Goal: Navigation & Orientation: Go to known website

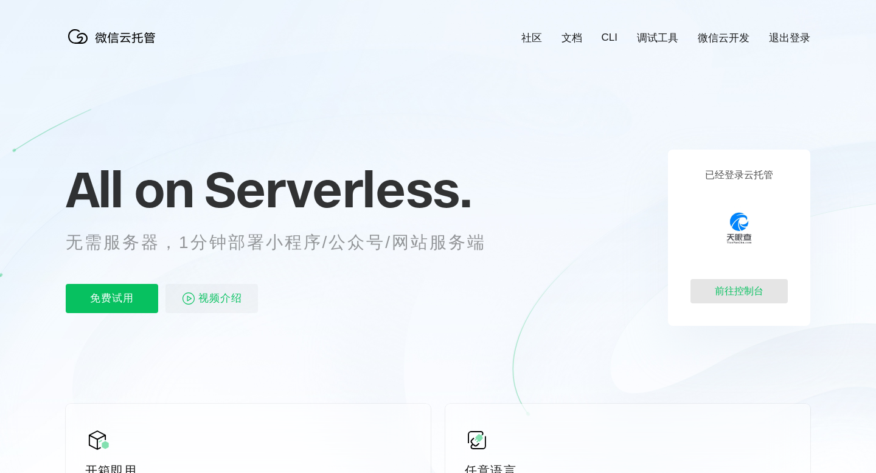
click at [743, 287] on div "前往控制台" at bounding box center [739, 291] width 97 height 24
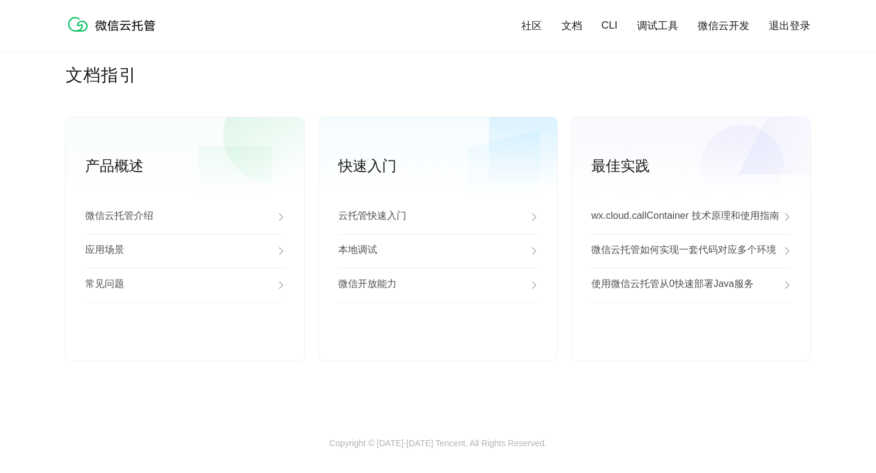
scroll to position [3100, 0]
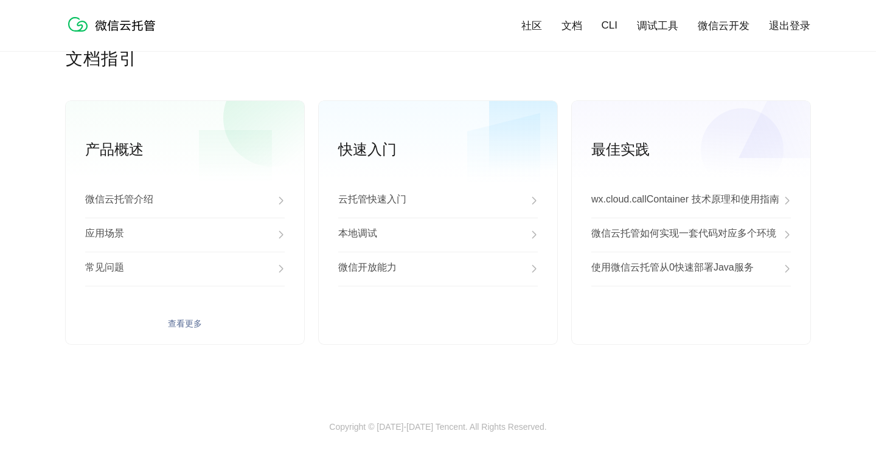
click at [260, 203] on div "微信云托管介绍" at bounding box center [185, 201] width 200 height 34
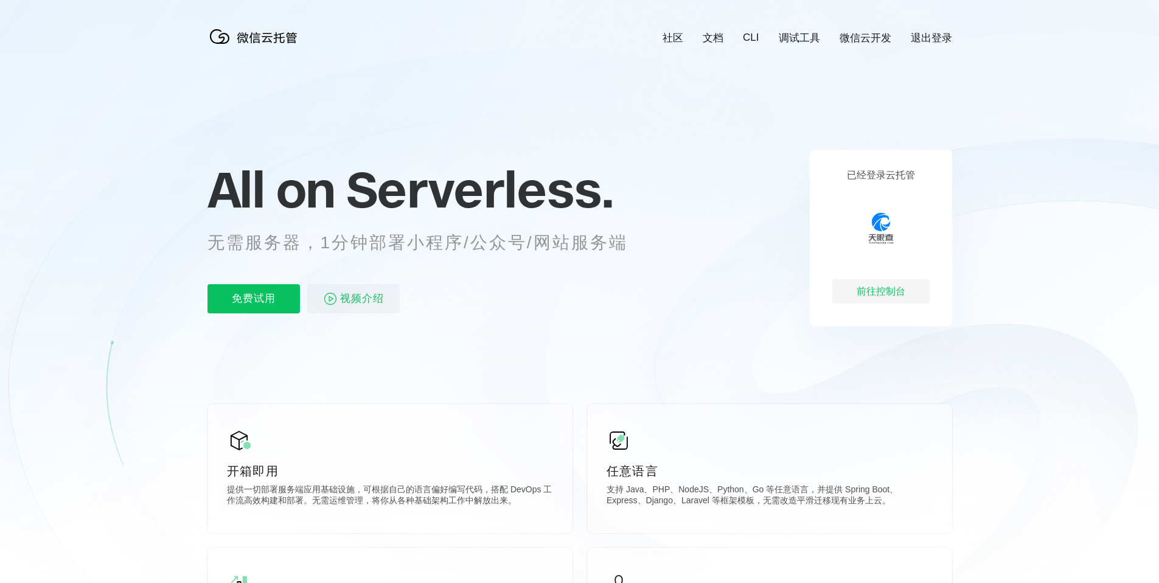
scroll to position [0, 2164]
click at [890, 292] on div "前往控制台" at bounding box center [880, 291] width 97 height 24
